Goal: Information Seeking & Learning: Learn about a topic

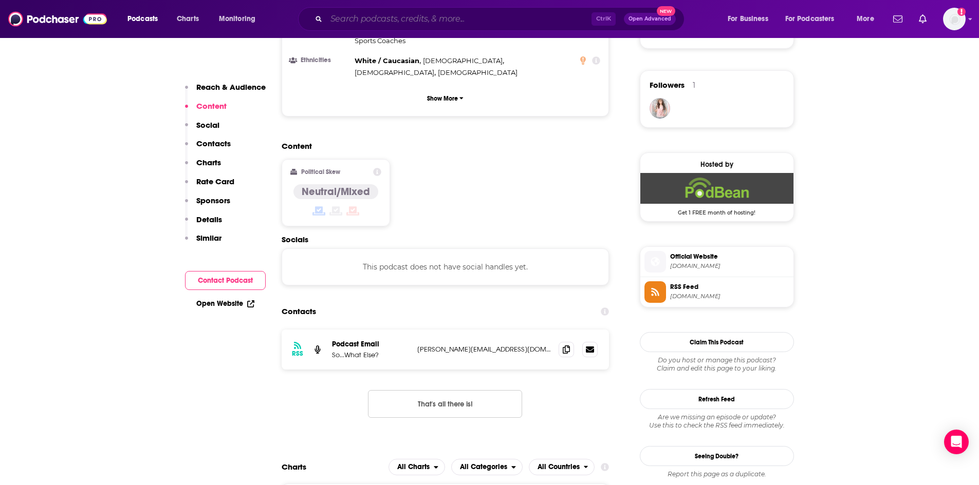
click at [401, 21] on input "Search podcasts, credits, & more..." at bounding box center [458, 19] width 265 height 16
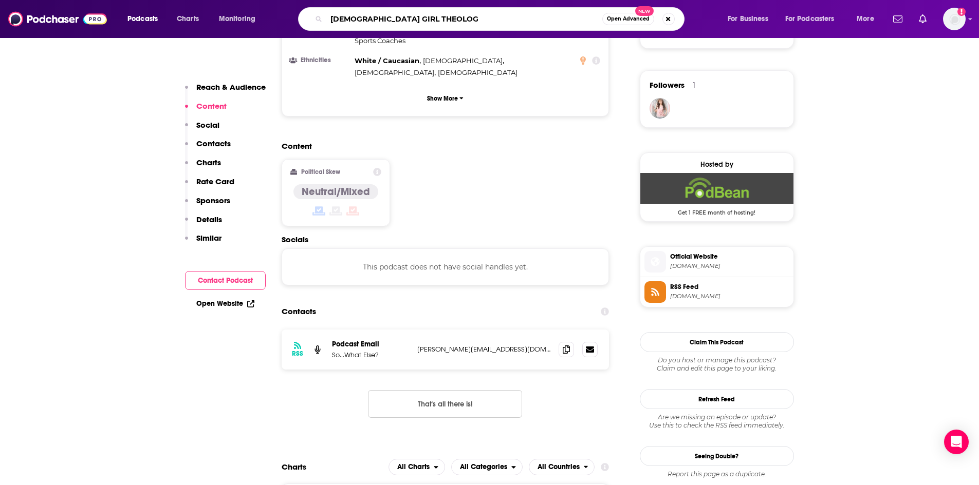
type input "BLACK GIRL THEOLOGY"
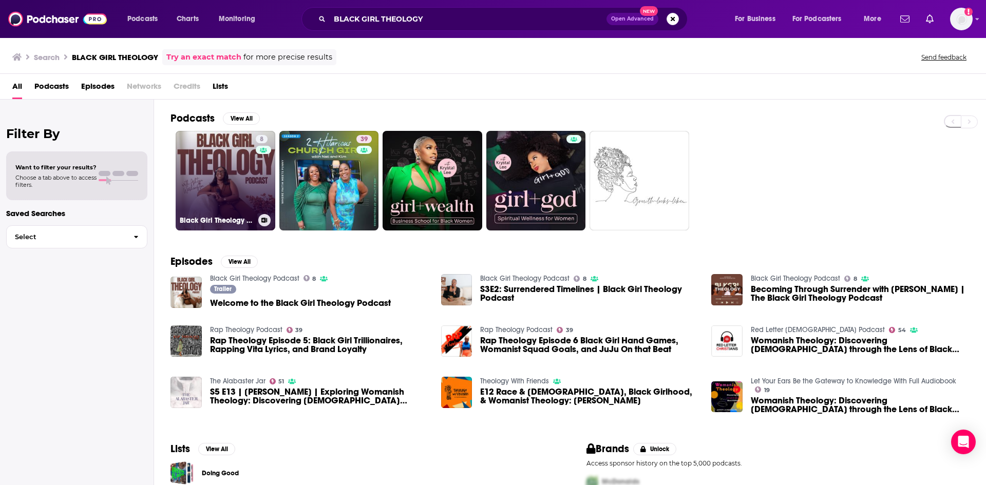
click at [207, 172] on link "8 Black Girl Theology Podcast" at bounding box center [226, 181] width 100 height 100
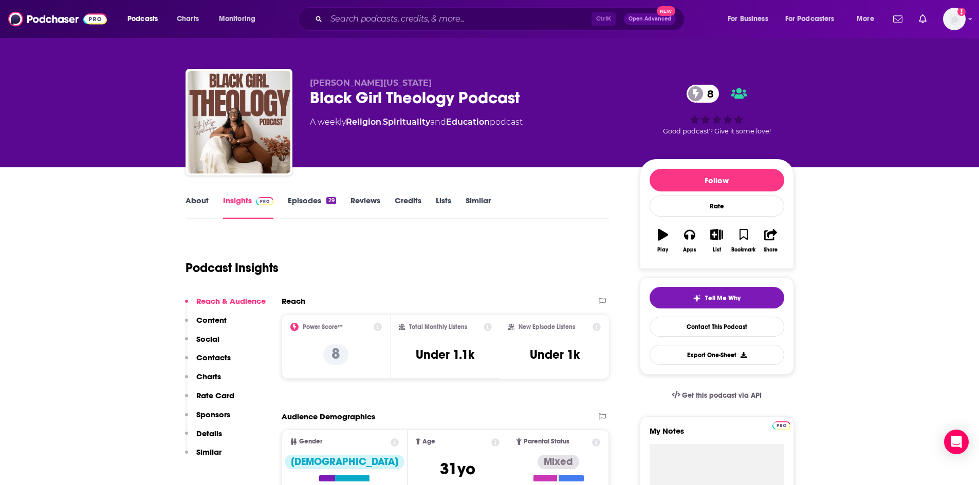
click at [198, 199] on link "About" at bounding box center [196, 208] width 23 height 24
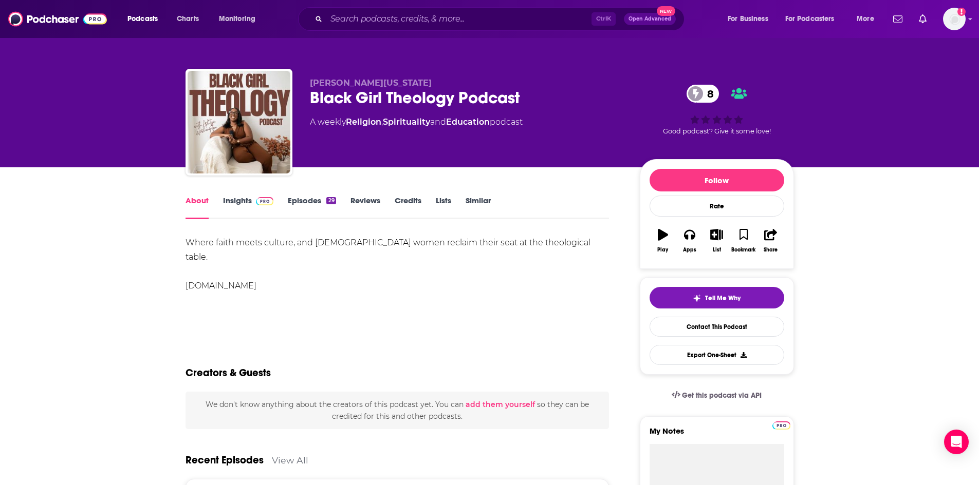
drag, startPoint x: 328, startPoint y: 274, endPoint x: 142, endPoint y: 243, distance: 188.5
copy div "Where faith meets culture, and [DEMOGRAPHIC_DATA] women reclaim their seat at t…"
drag, startPoint x: 382, startPoint y: 320, endPoint x: 379, endPoint y: 328, distance: 9.3
click at [382, 320] on div "Show More" at bounding box center [397, 321] width 424 height 17
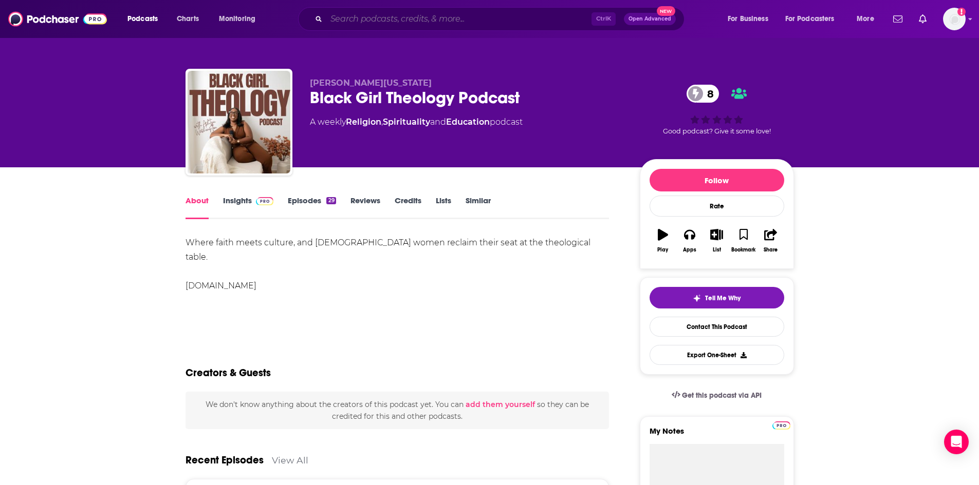
click at [347, 21] on input "Search podcasts, credits, & more..." at bounding box center [458, 19] width 265 height 16
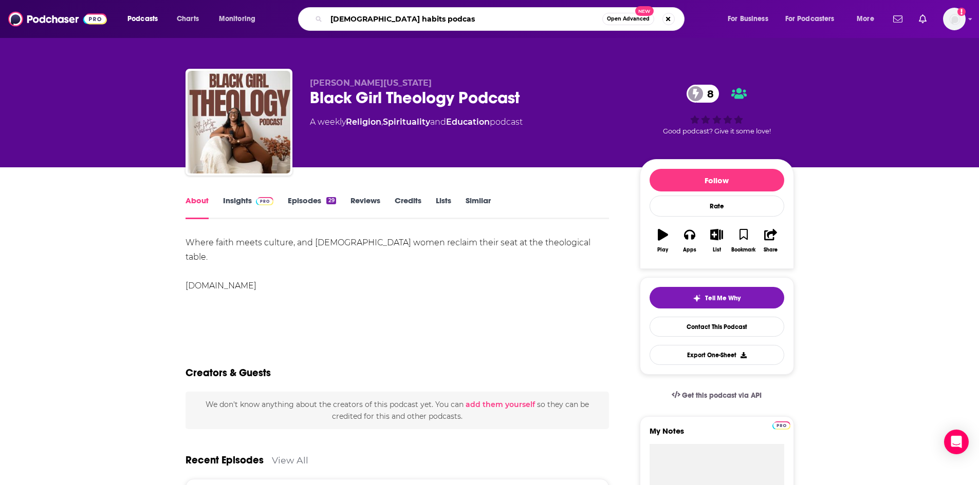
type input "[DEMOGRAPHIC_DATA] habits podcast"
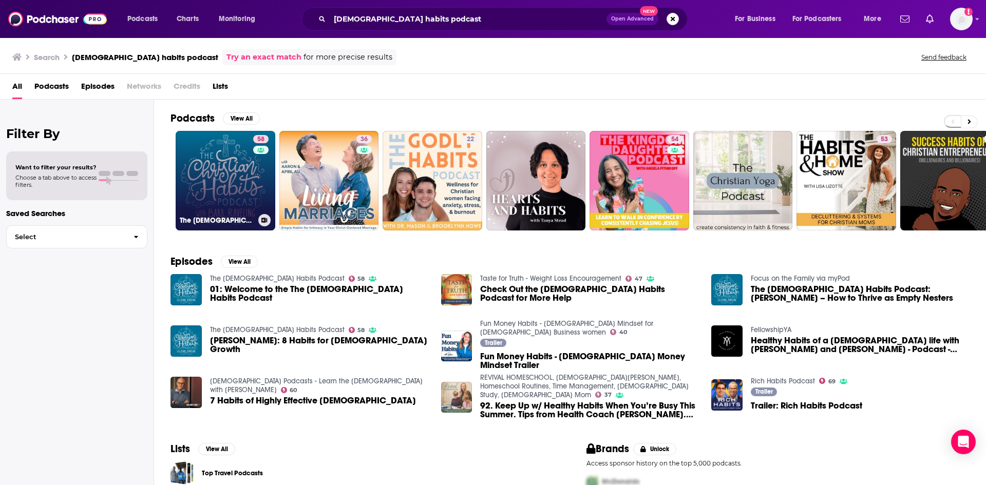
click at [228, 191] on link "58 The [DEMOGRAPHIC_DATA] Habits Podcast" at bounding box center [226, 181] width 100 height 100
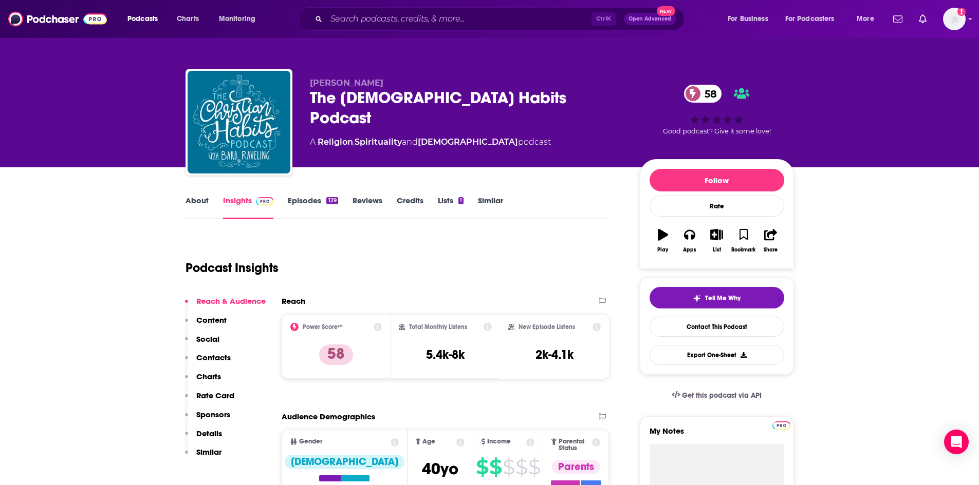
click at [192, 199] on link "About" at bounding box center [196, 208] width 23 height 24
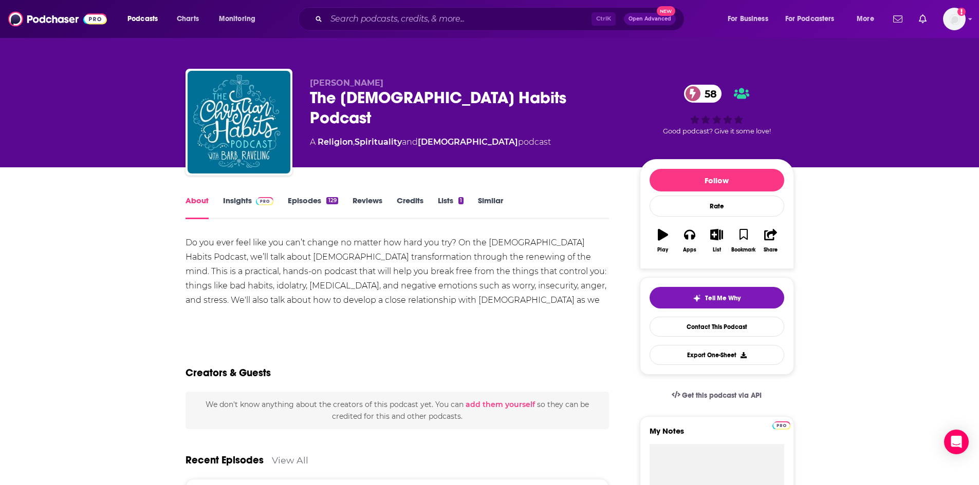
click at [192, 244] on div "Do you ever feel like you can’t change no matter how hard you try? On the [DEMO…" at bounding box center [397, 279] width 424 height 86
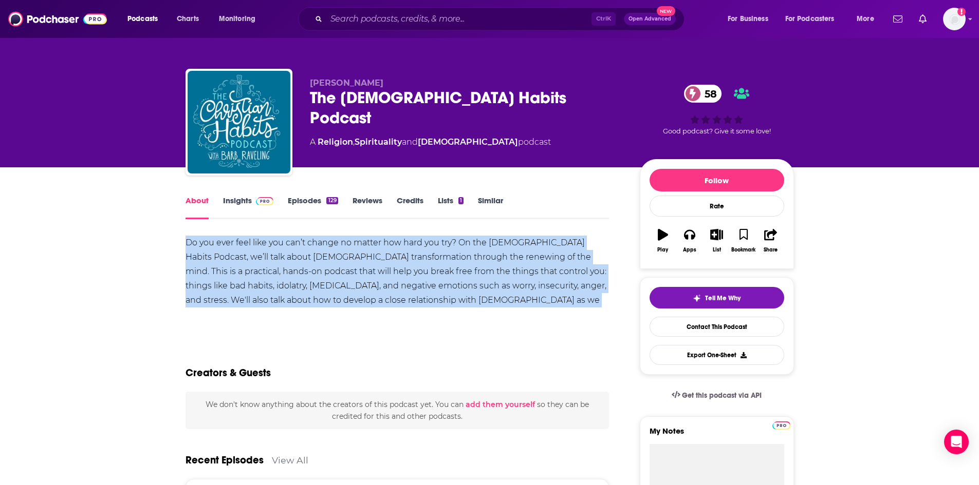
drag, startPoint x: 186, startPoint y: 240, endPoint x: 591, endPoint y: 298, distance: 408.9
click at [591, 298] on div "Do you ever feel like you can’t change no matter how hard you try? On the [DEMO…" at bounding box center [397, 279] width 424 height 86
copy div "Do you ever feel like you can’t change no matter how hard you try? On the [DEMO…"
